Goal: Task Accomplishment & Management: Manage account settings

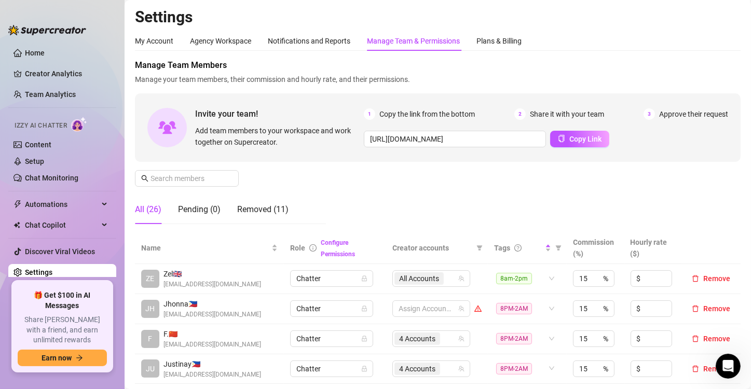
scroll to position [156, 0]
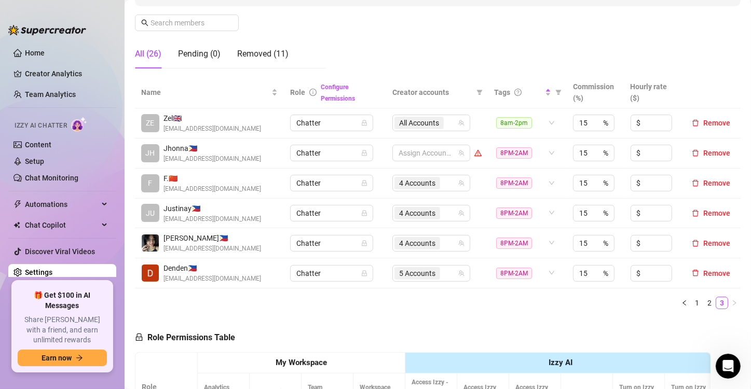
click at [714, 364] on html at bounding box center [726, 364] width 25 height 25
click at [725, 364] on icon "Open Intercom Messenger" at bounding box center [726, 364] width 17 height 17
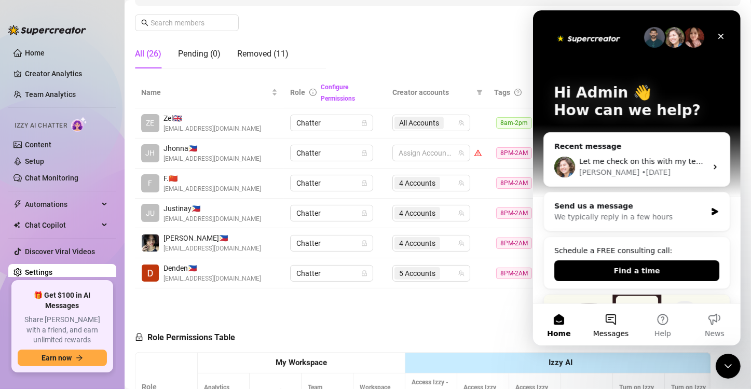
click at [610, 324] on button "Messages" at bounding box center [610, 325] width 52 height 42
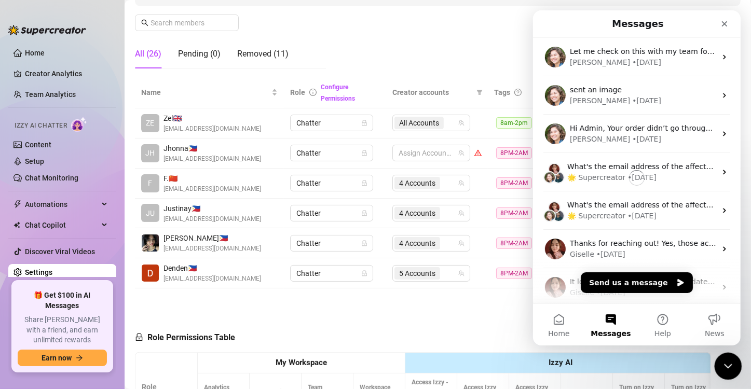
drag, startPoint x: 728, startPoint y: 362, endPoint x: 1108, endPoint y: 418, distance: 383.8
click at [728, 362] on icon "Close Intercom Messenger" at bounding box center [726, 364] width 12 height 12
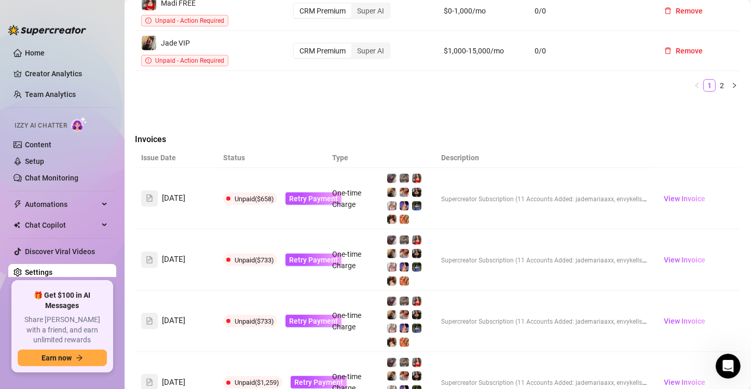
scroll to position [703, 0]
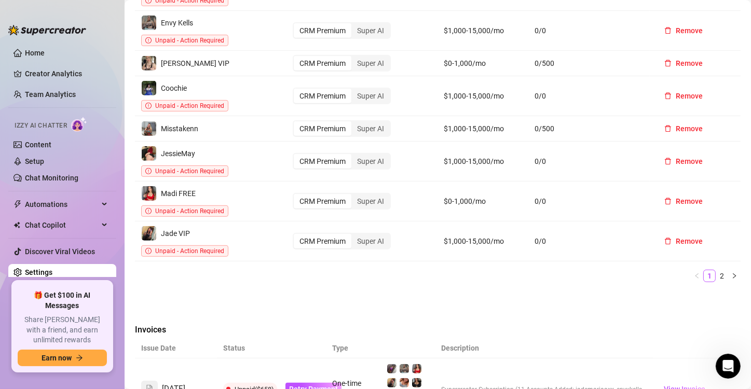
scroll to position [548, 0]
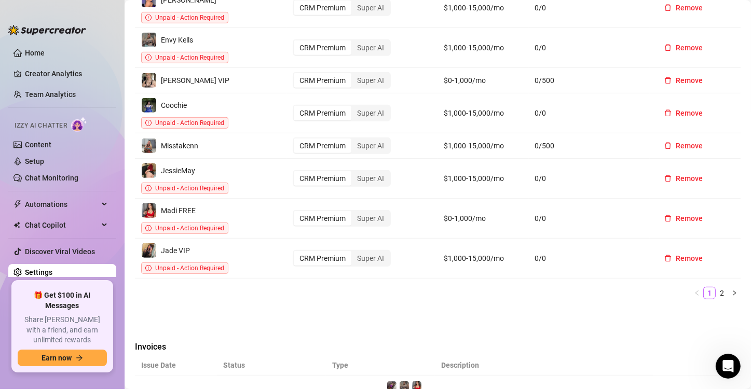
click at [268, 255] on div "Username Plan Revenue Tier AI Messages [PERSON_NAME] Free CRM Premium Super AI …" at bounding box center [437, 104] width 605 height 405
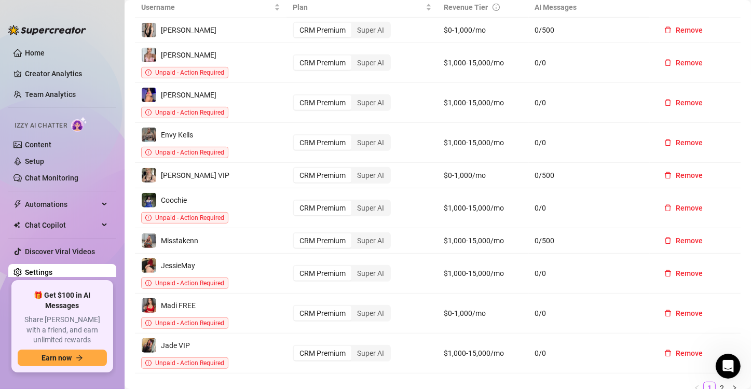
scroll to position [444, 0]
